Goal: Check status

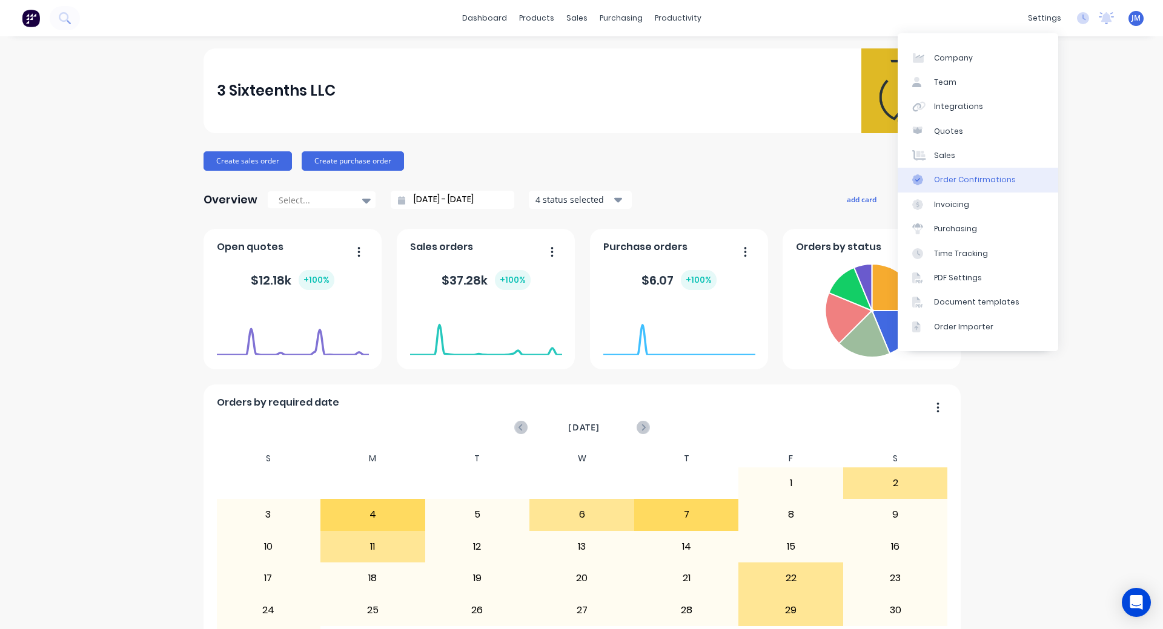
click at [1002, 177] on div "Order Confirmations" at bounding box center [975, 179] width 82 height 11
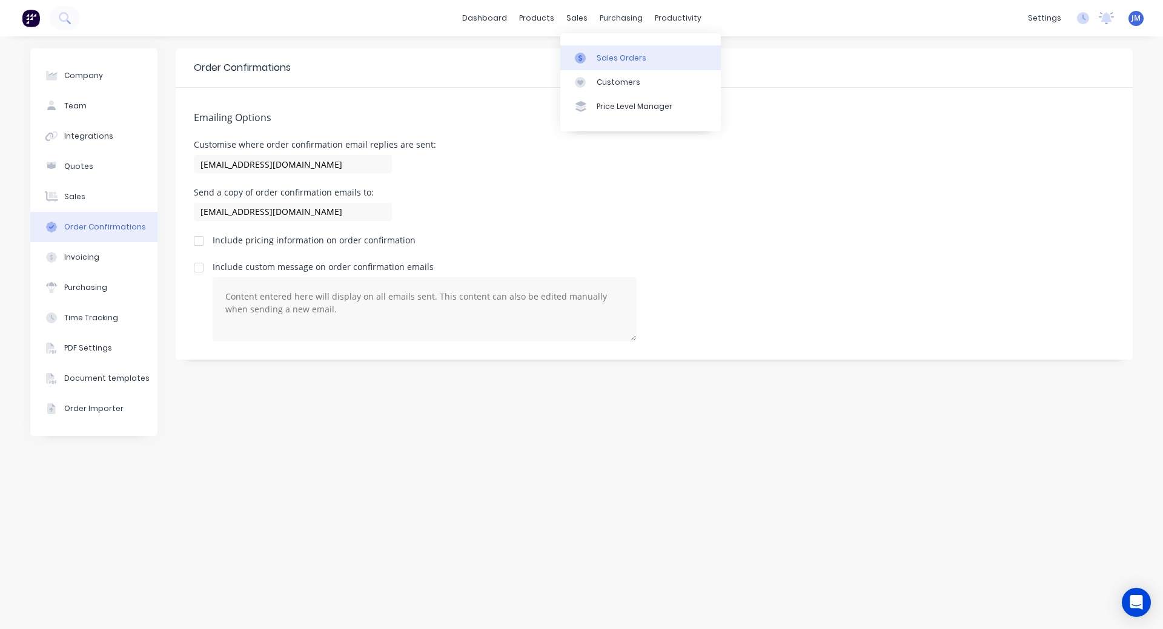
click at [603, 65] on link "Sales Orders" at bounding box center [640, 57] width 160 height 24
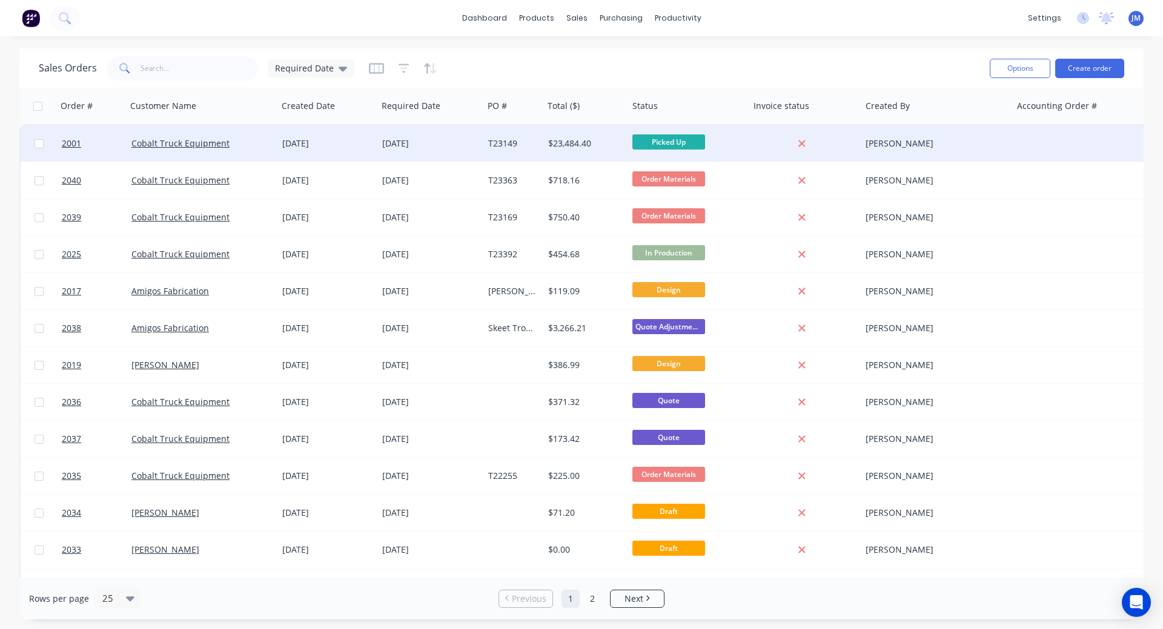
click at [584, 149] on div "$23,484.40" at bounding box center [583, 143] width 71 height 12
click at [293, 133] on div "[DATE]" at bounding box center [327, 143] width 100 height 36
click at [74, 140] on span "2001" at bounding box center [71, 143] width 19 height 12
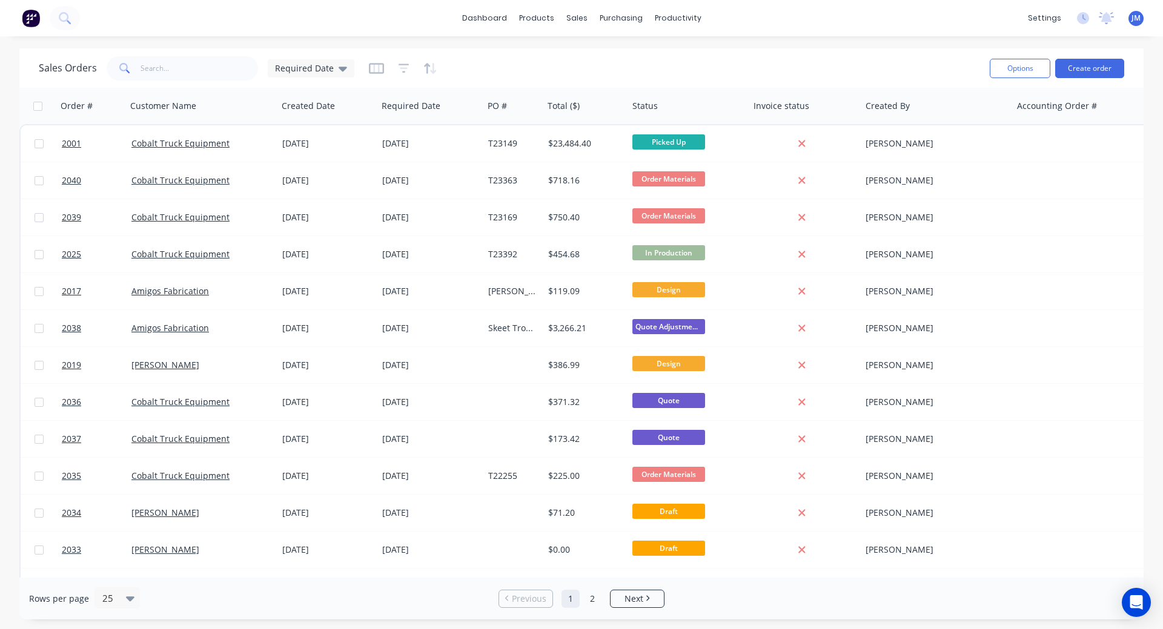
click at [33, 21] on img at bounding box center [31, 18] width 18 height 18
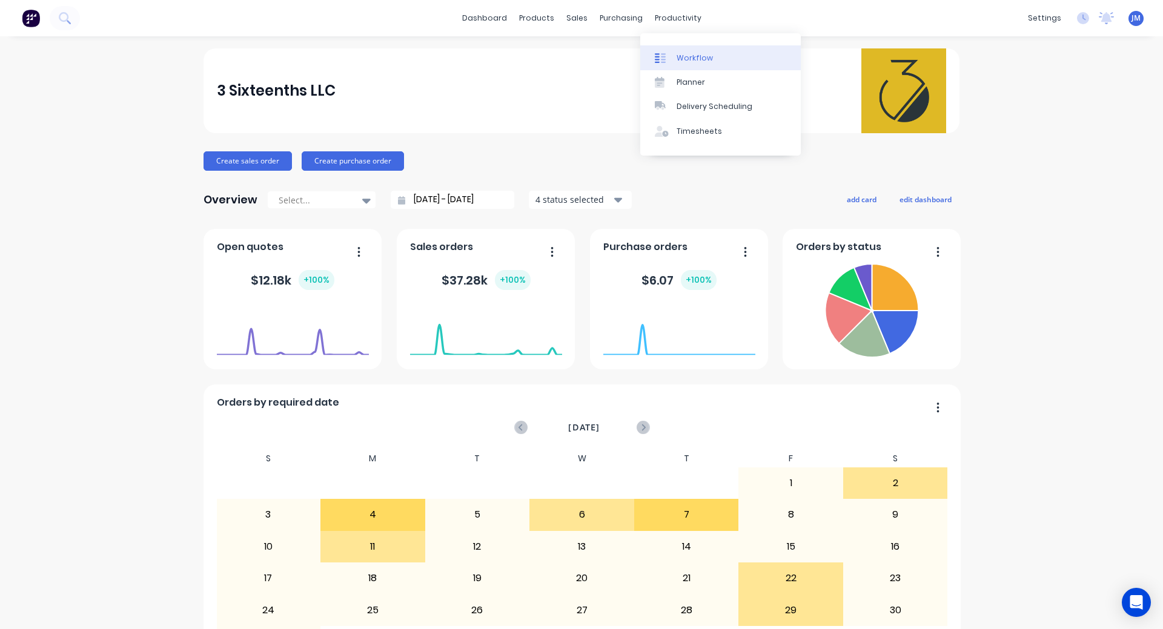
click at [695, 62] on div "Workflow" at bounding box center [694, 58] width 36 height 11
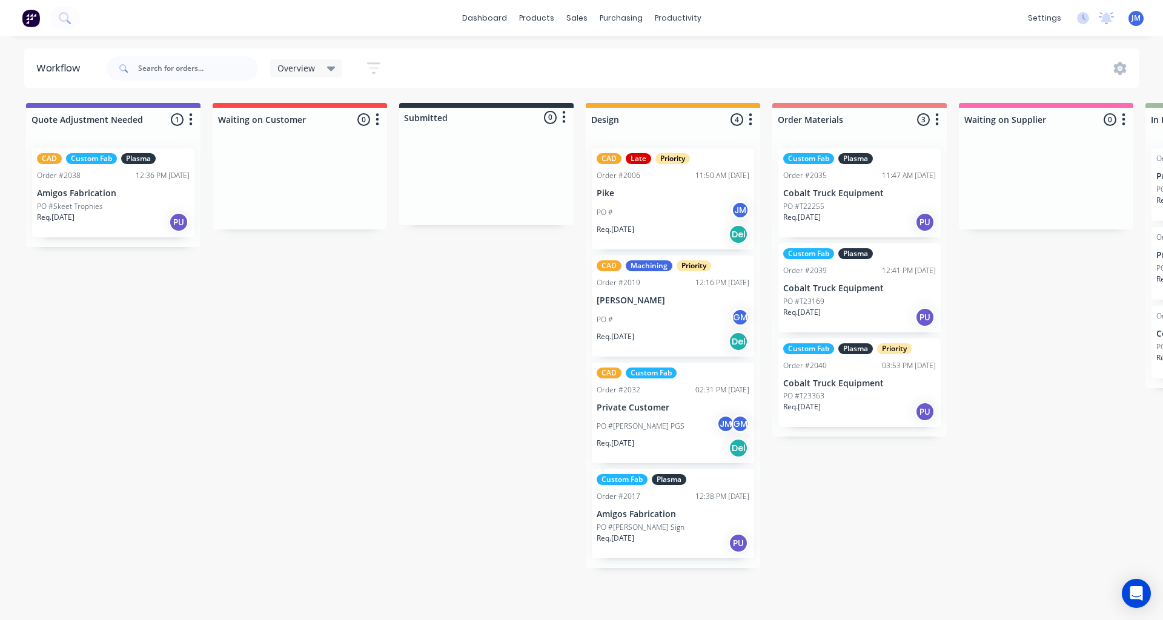
click at [682, 197] on p "Pike" at bounding box center [672, 193] width 153 height 10
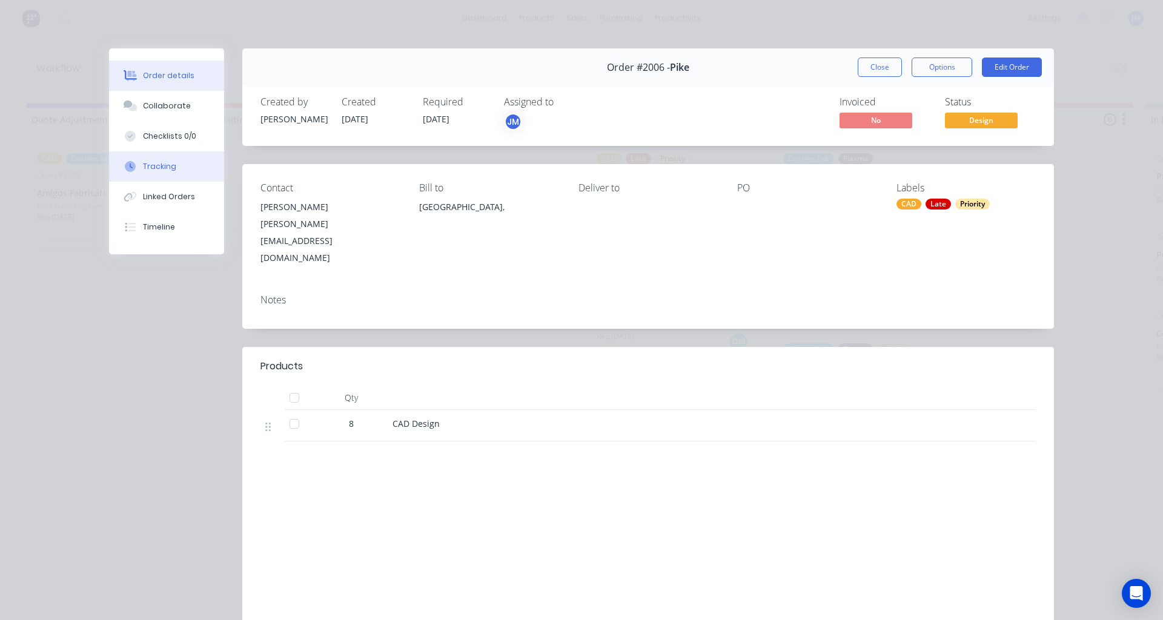
click at [162, 169] on div "Tracking" at bounding box center [159, 166] width 33 height 11
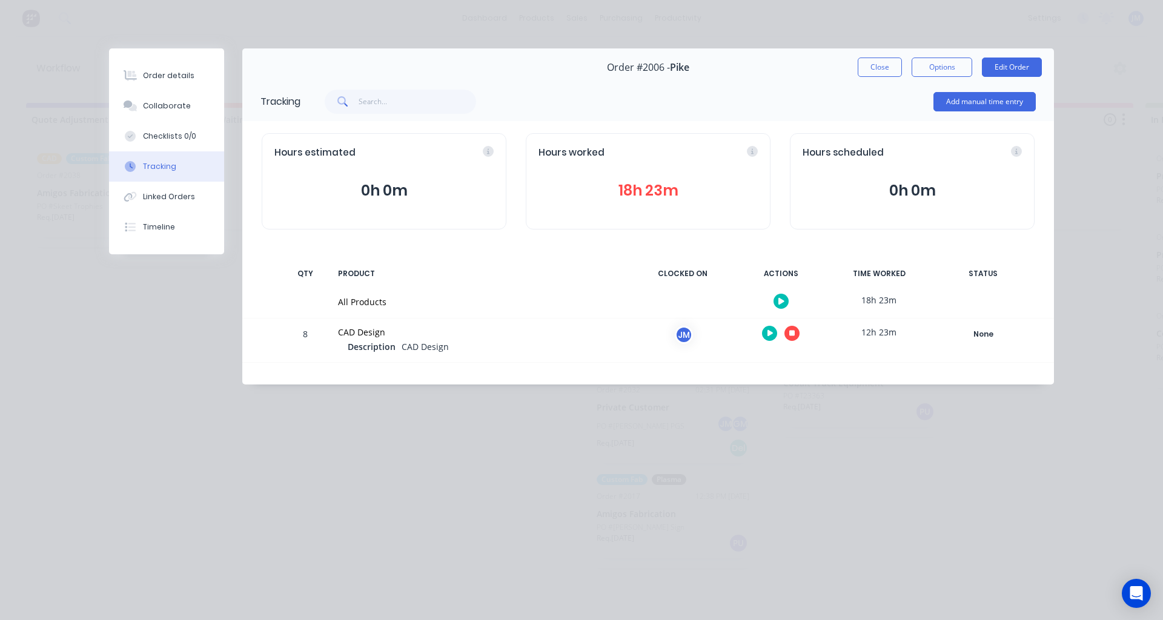
click at [792, 334] on icon "button" at bounding box center [792, 334] width 6 height 6
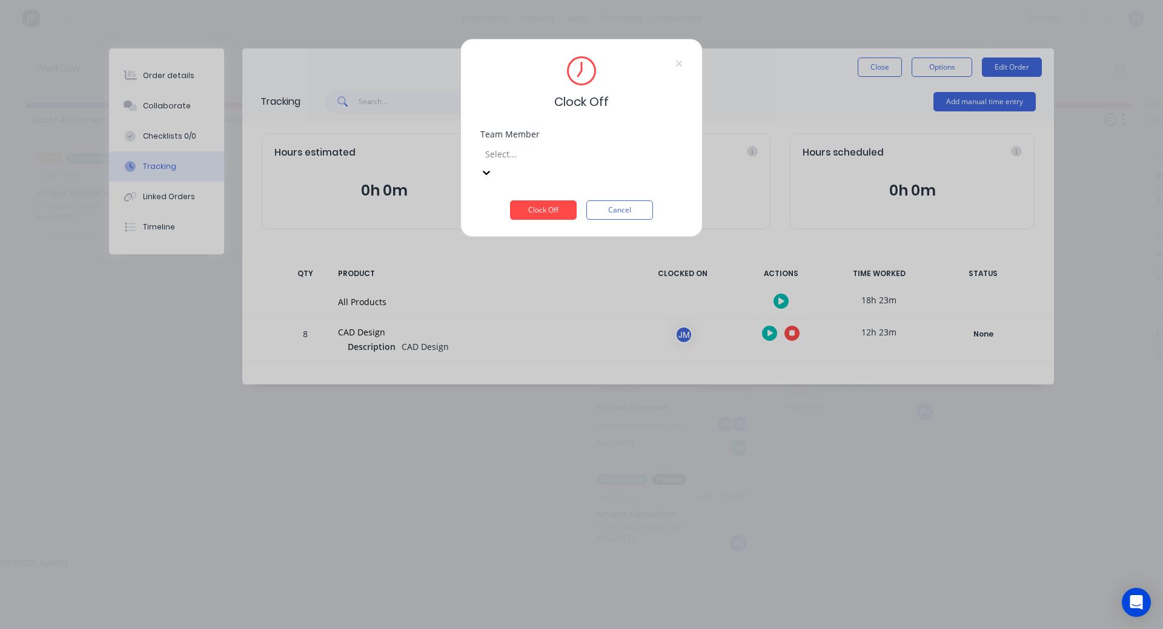
click at [553, 156] on div at bounding box center [571, 154] width 174 height 15
click at [545, 556] on div "[PERSON_NAME]" at bounding box center [581, 562] width 1163 height 13
click at [544, 200] on button "Clock Off" at bounding box center [543, 209] width 67 height 19
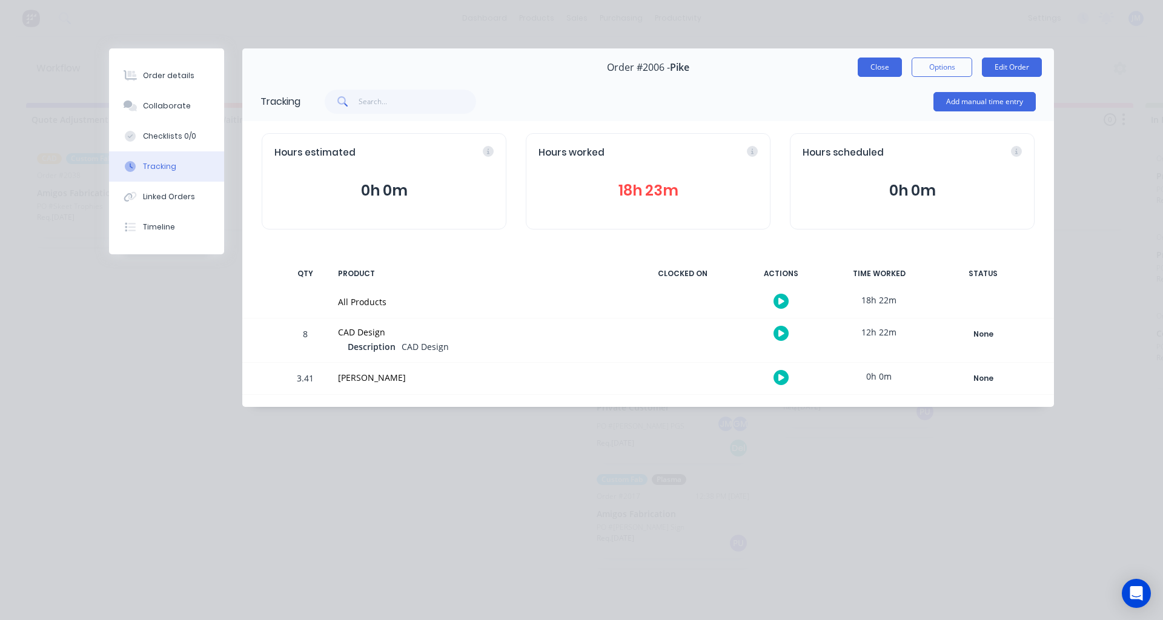
click at [871, 61] on button "Close" at bounding box center [879, 67] width 44 height 19
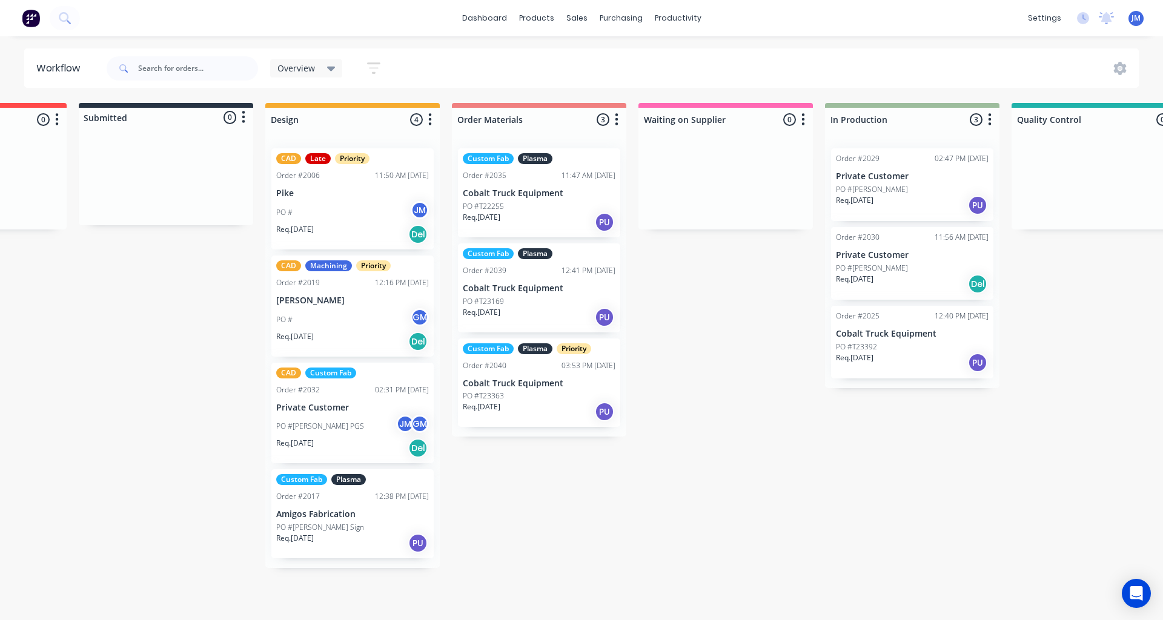
scroll to position [0, 322]
drag, startPoint x: 535, startPoint y: 197, endPoint x: 544, endPoint y: 186, distance: 14.6
click at [544, 186] on div "Custom Fab Plasma Order #2035 11:47 AM 13/08/25 Cobalt Truck Equipment PO #T222…" at bounding box center [538, 291] width 174 height 304
click at [620, 120] on button "button" at bounding box center [615, 120] width 15 height 15
click at [618, 119] on button "button" at bounding box center [615, 120] width 15 height 15
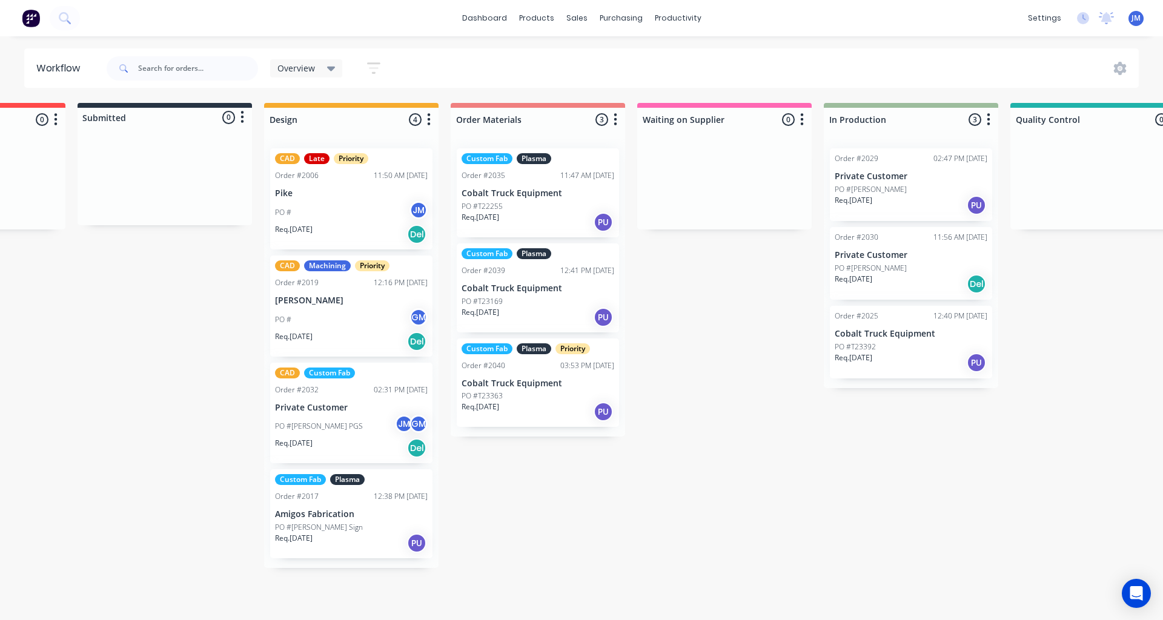
click at [708, 253] on div "Quote Adjustment Needed 1 Status colour #6A5ACD hex #6A5ACD Save Cancel Notific…" at bounding box center [766, 335] width 2195 height 465
click at [802, 120] on icon "button" at bounding box center [801, 119] width 3 height 12
click at [989, 122] on icon "button" at bounding box center [988, 119] width 4 height 15
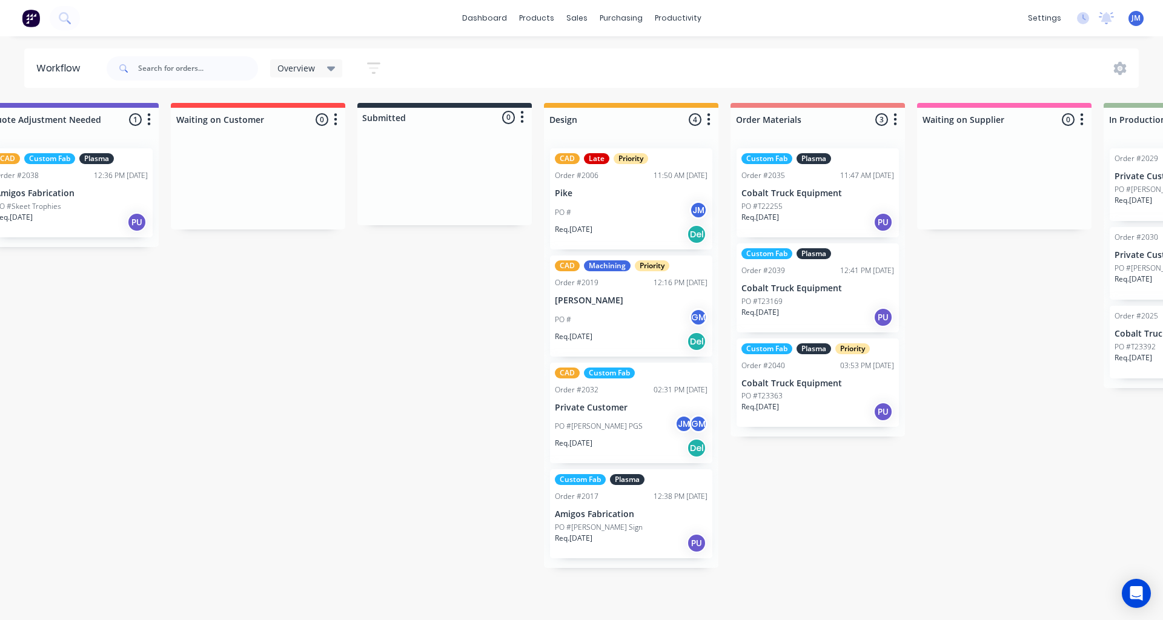
scroll to position [0, 0]
